Goal: Navigation & Orientation: Find specific page/section

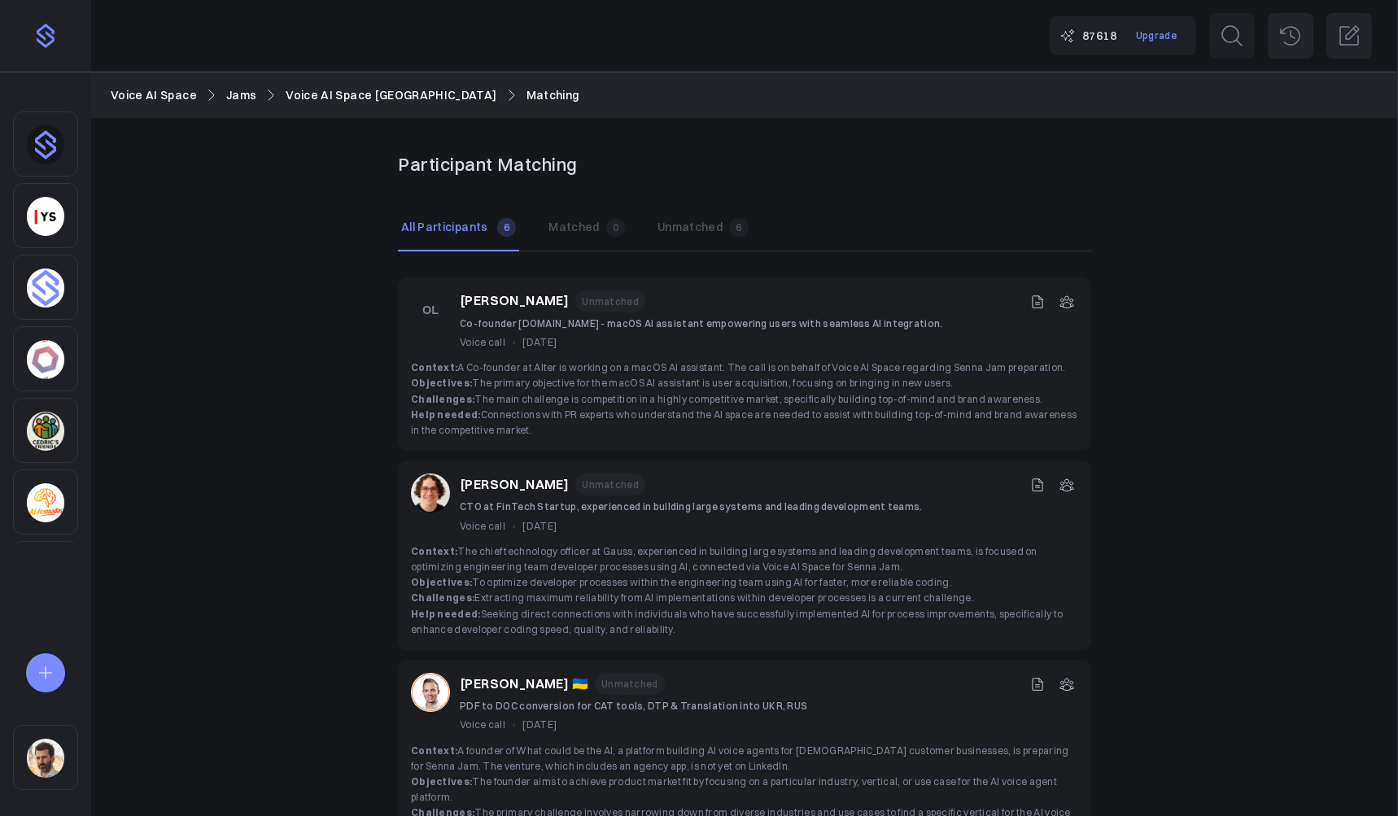
click at [37, 740] on img "Sidebar" at bounding box center [45, 758] width 37 height 39
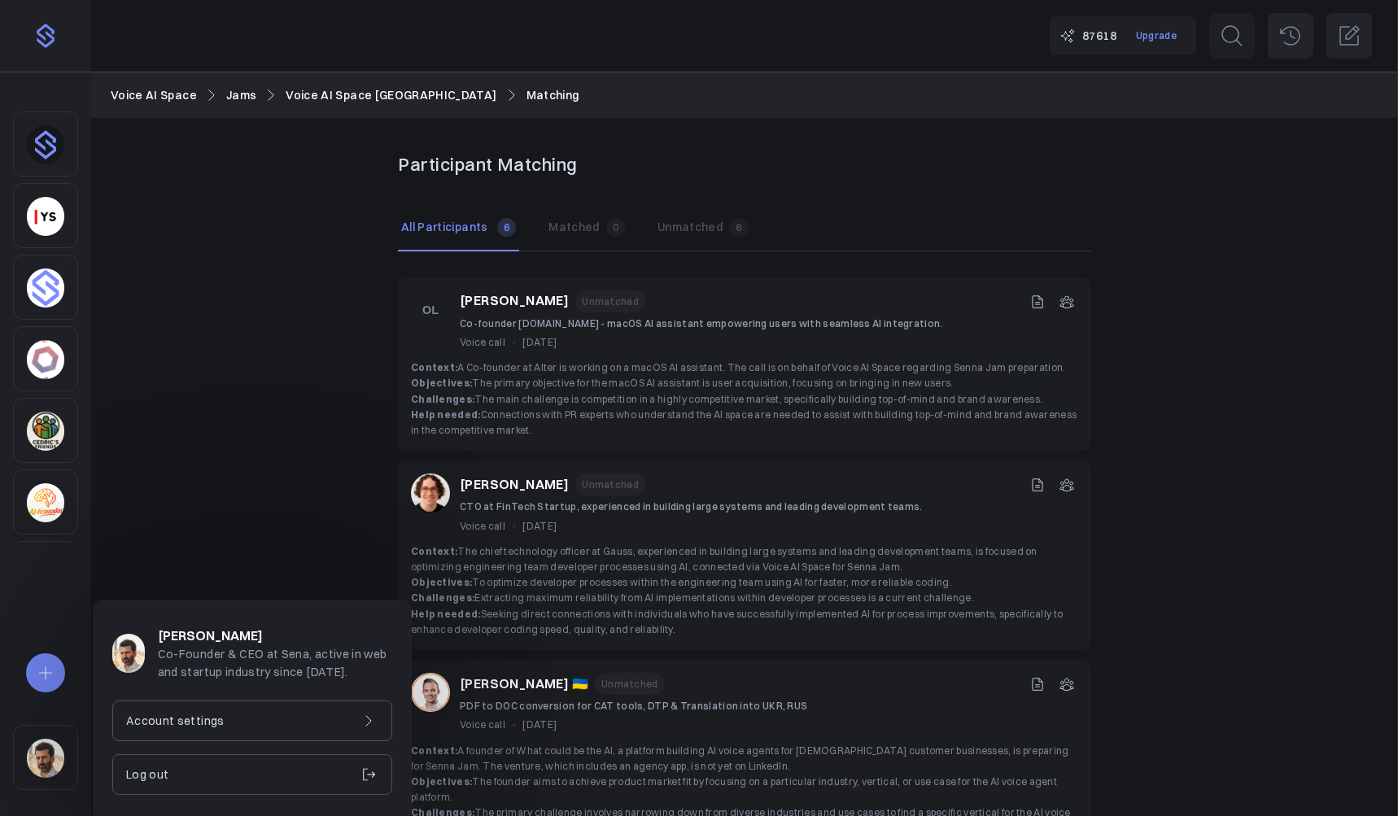
click at [169, 712] on p "Account settings" at bounding box center [175, 721] width 98 height 18
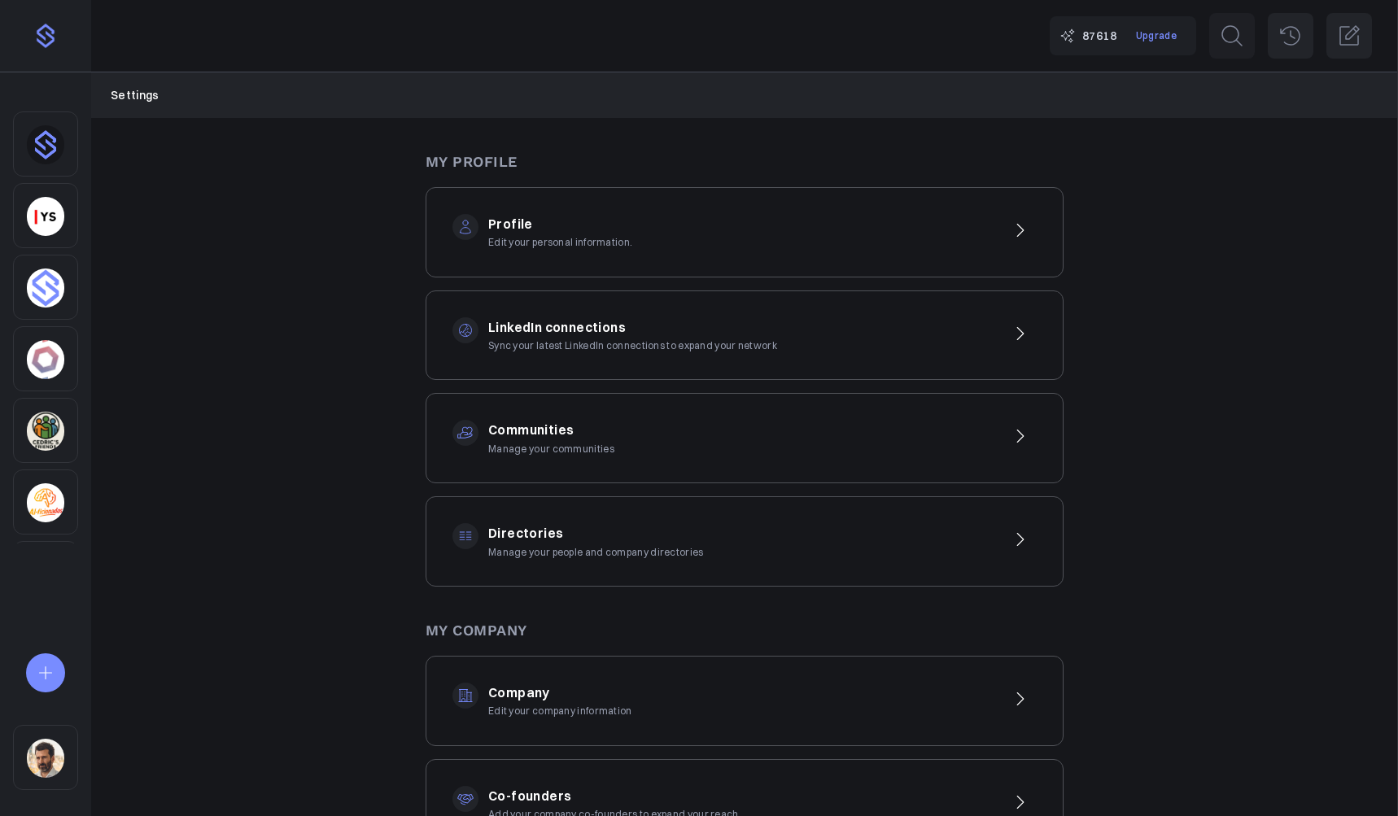
click at [555, 235] on p "Edit your personal information." at bounding box center [560, 241] width 144 height 15
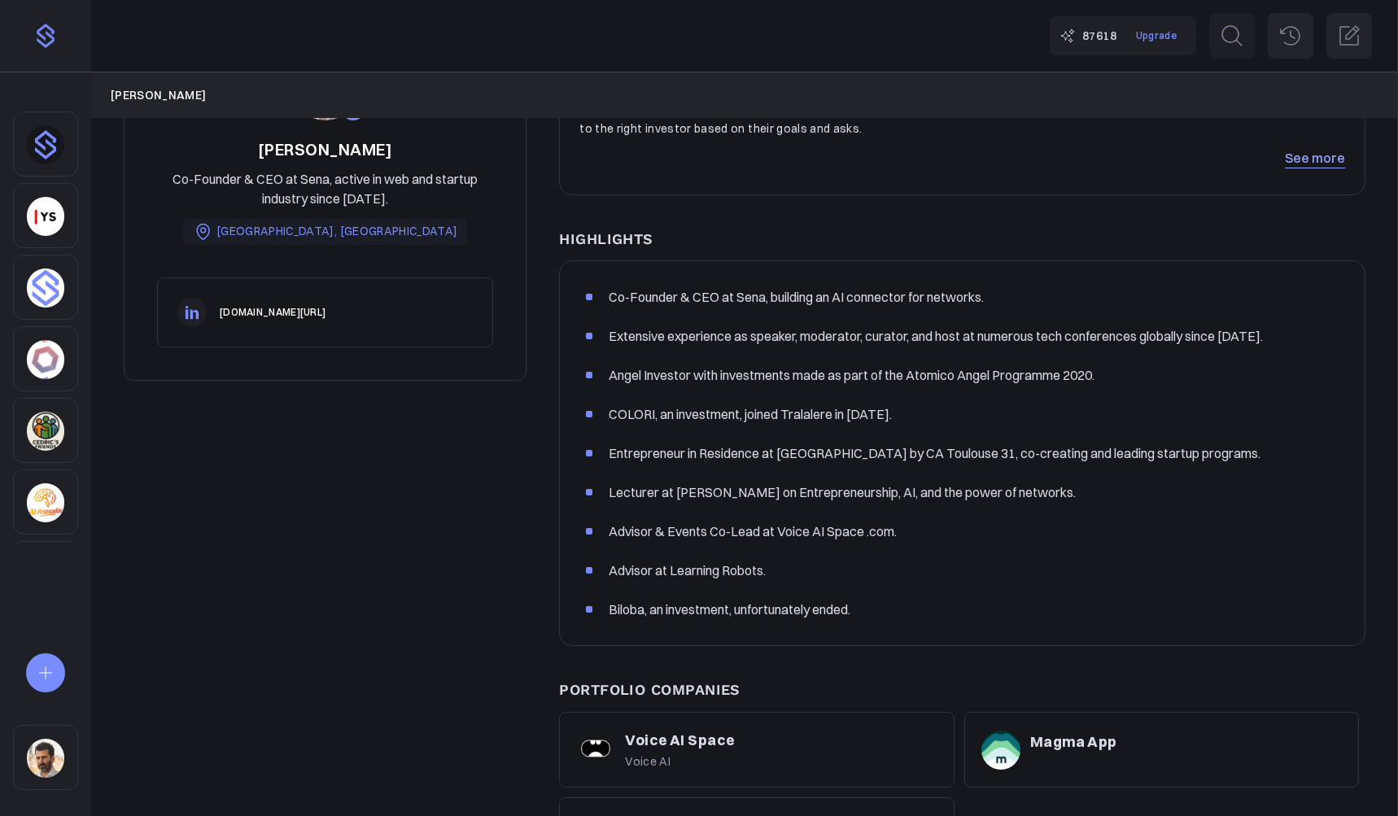
scroll to position [176, 0]
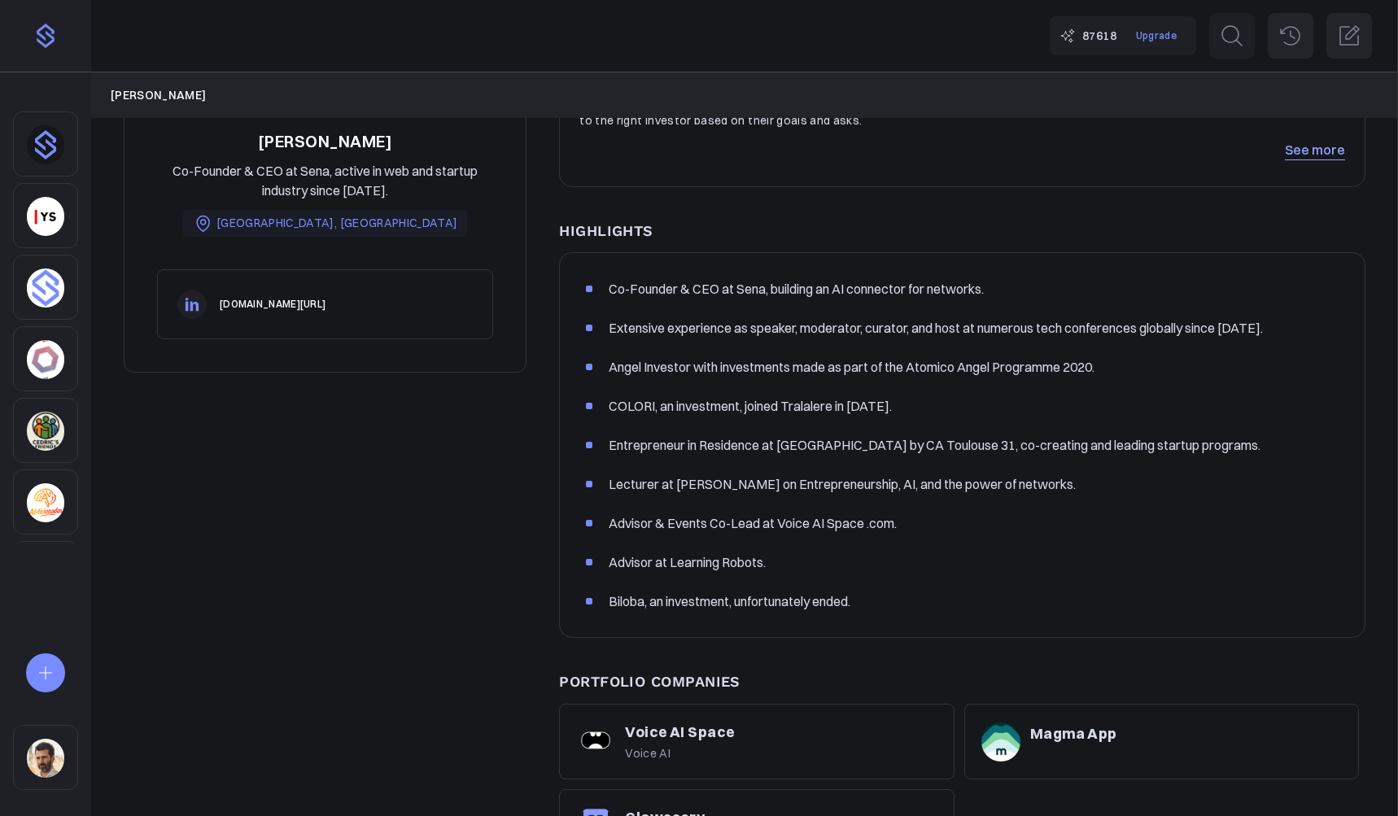
click at [1322, 154] on link "See more" at bounding box center [1315, 150] width 60 height 20
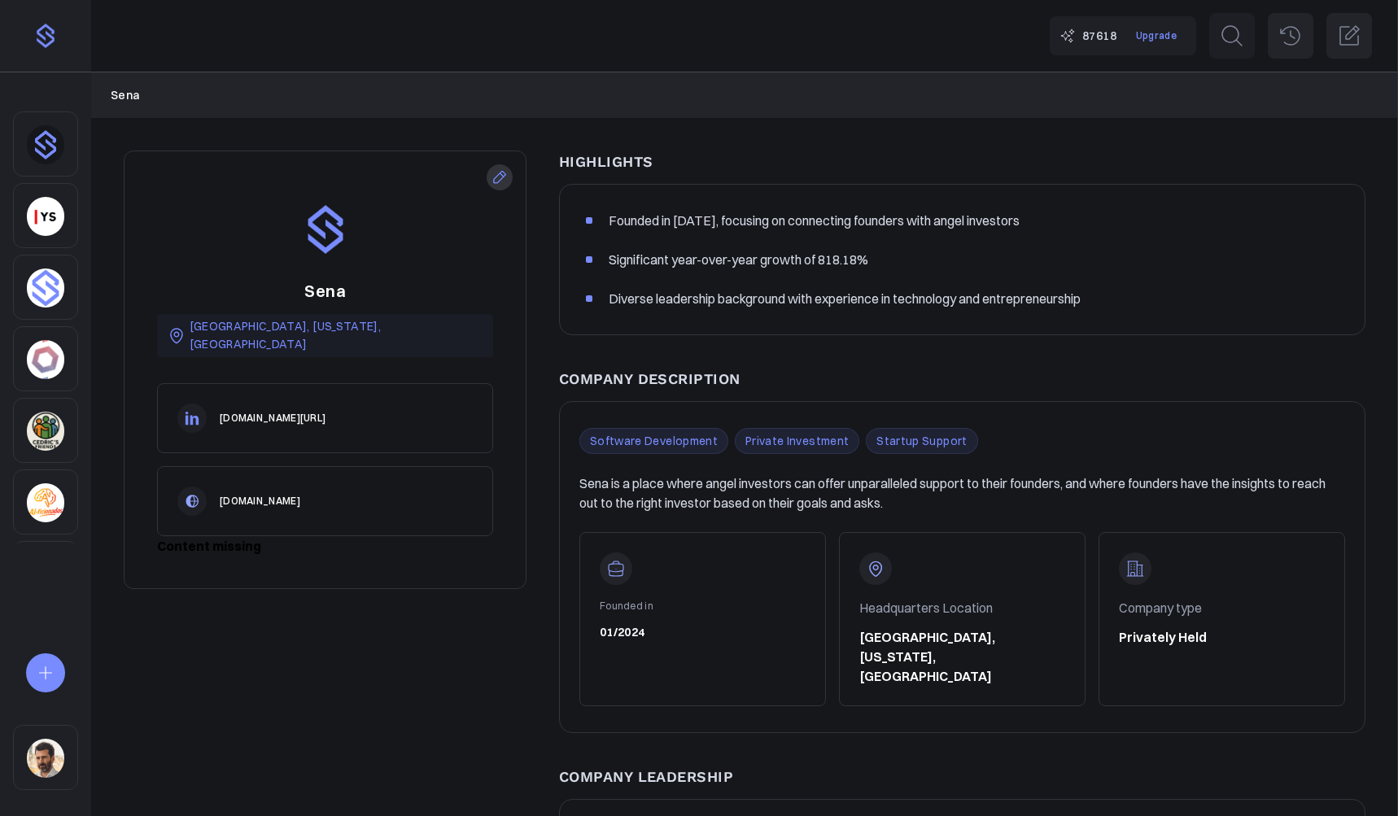
click at [215, 538] on strong "Content missing" at bounding box center [209, 546] width 104 height 16
click at [298, 537] on turbo-frame "Content missing" at bounding box center [325, 546] width 336 height 20
click at [304, 551] on div "Sena [GEOGRAPHIC_DATA], [US_STATE], [GEOGRAPHIC_DATA] [DOMAIN_NAME][URL] [DOMAI…" at bounding box center [325, 370] width 403 height 439
